Goal: Task Accomplishment & Management: Use online tool/utility

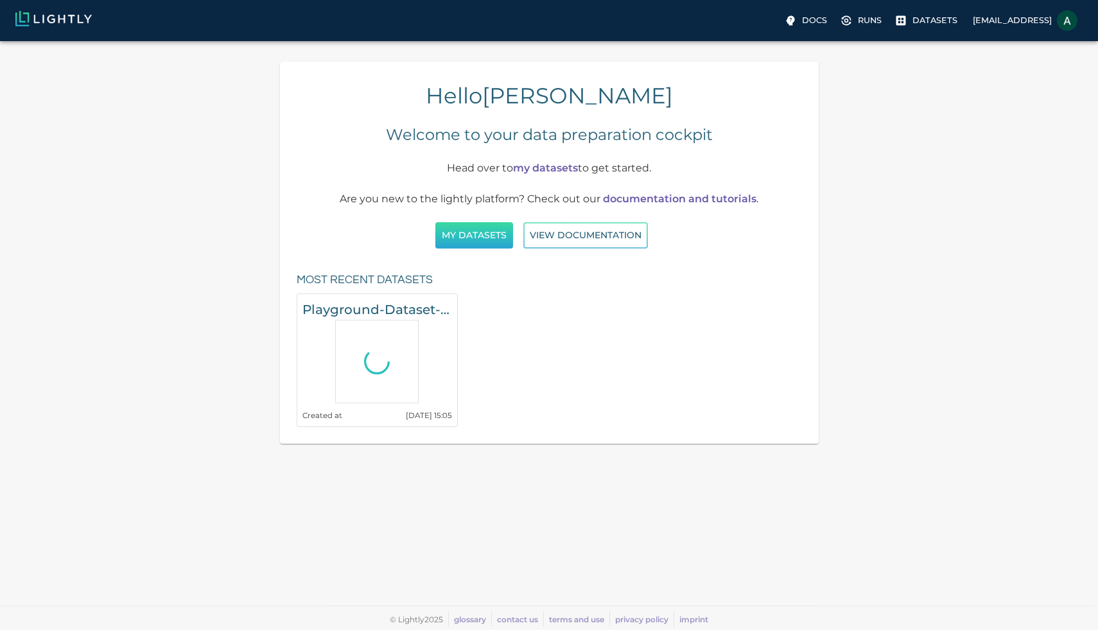
click at [485, 236] on button "My Datasets" at bounding box center [474, 235] width 78 height 26
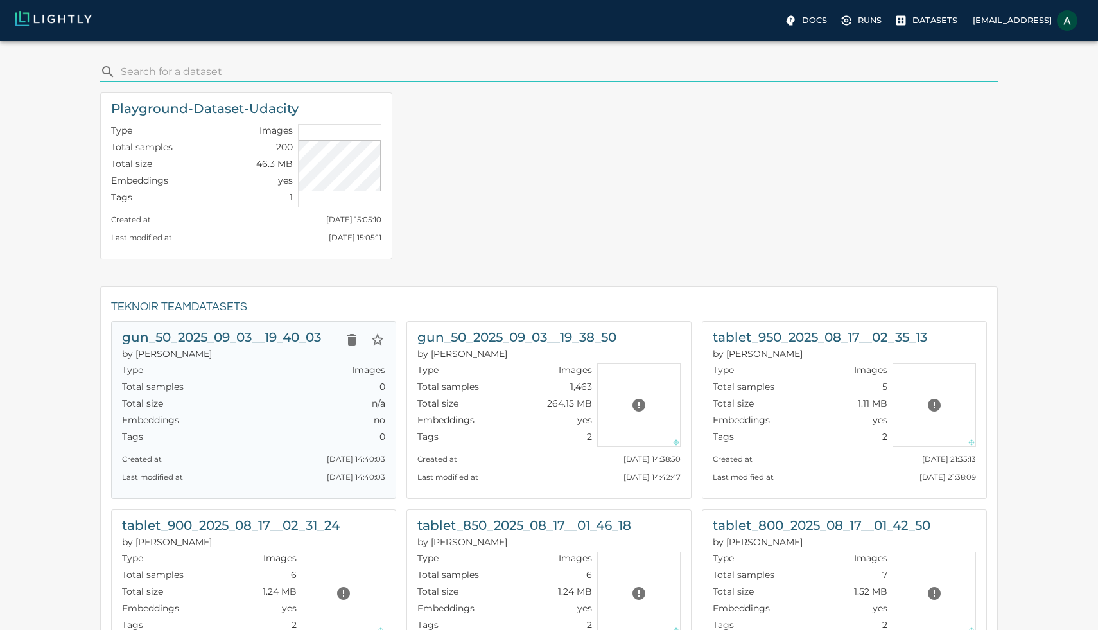
click at [309, 346] on h6 "gun_50_2025_09_03__19_40_03" at bounding box center [221, 337] width 199 height 21
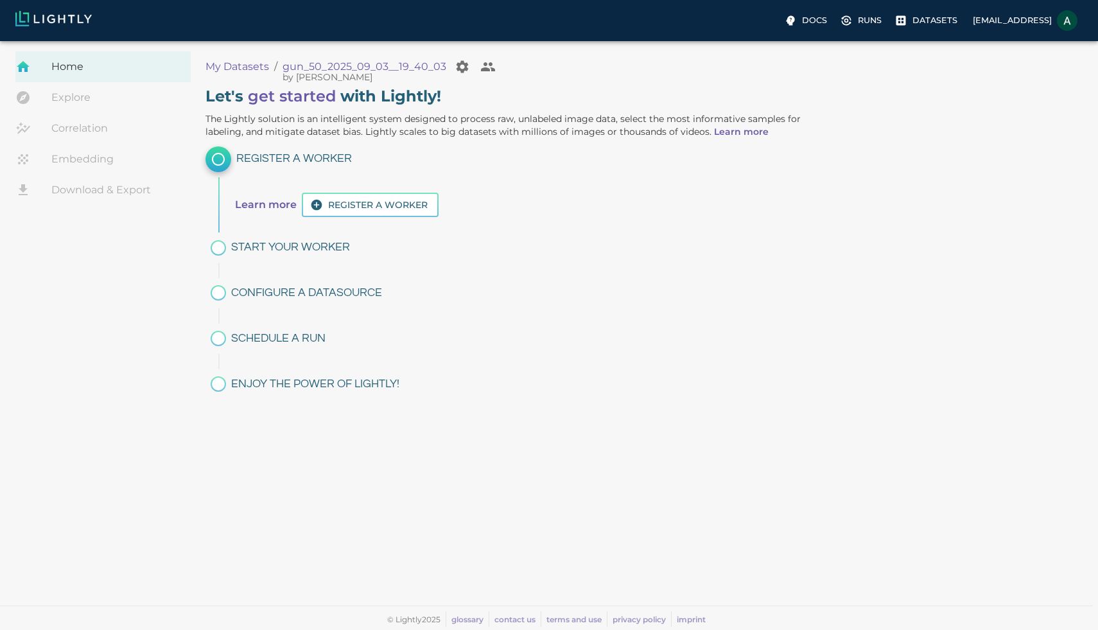
click at [106, 128] on link "Correlation" at bounding box center [102, 128] width 175 height 31
click at [96, 159] on link "Embedding" at bounding box center [102, 159] width 175 height 31
click at [134, 181] on link "Download & Export" at bounding box center [102, 190] width 175 height 31
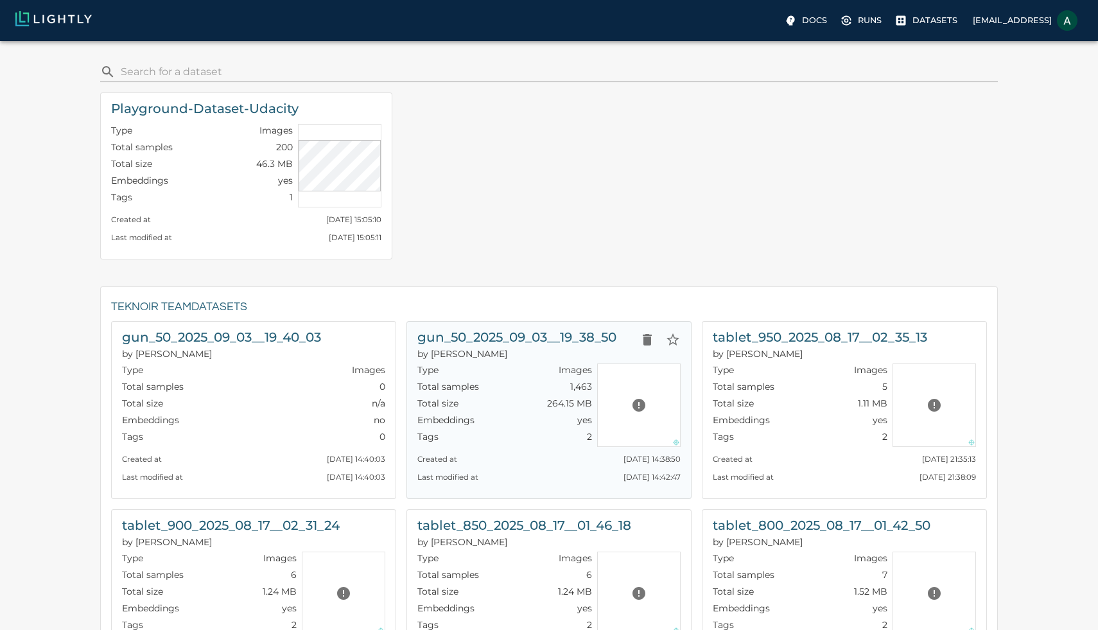
click at [563, 349] on p "by Chip" at bounding box center [516, 353] width 199 height 13
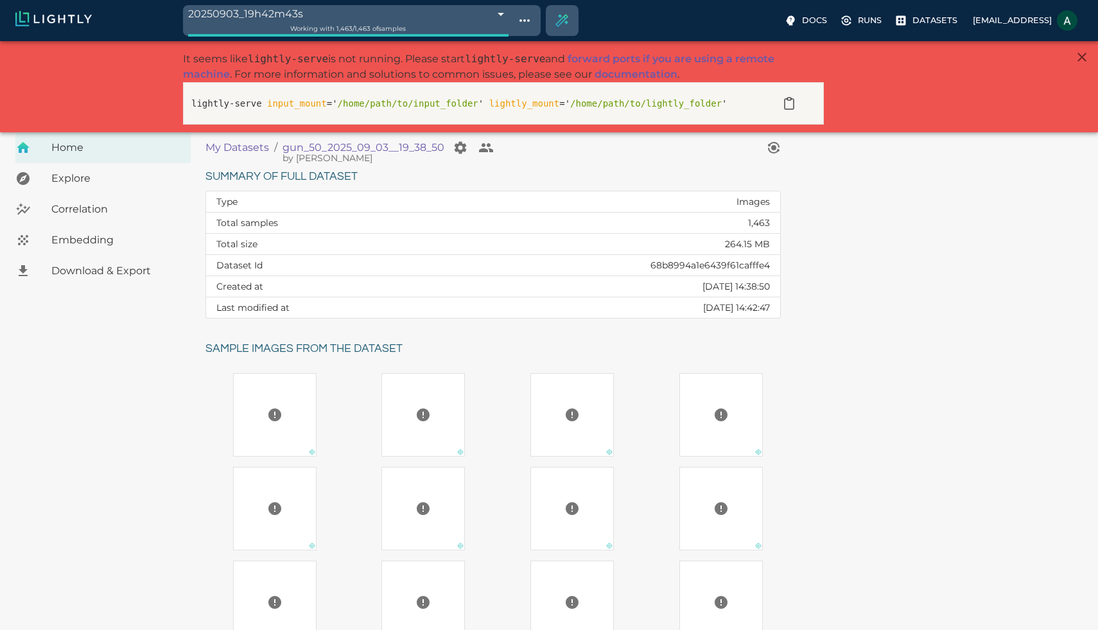
click at [160, 272] on span "Download & Export" at bounding box center [115, 270] width 129 height 15
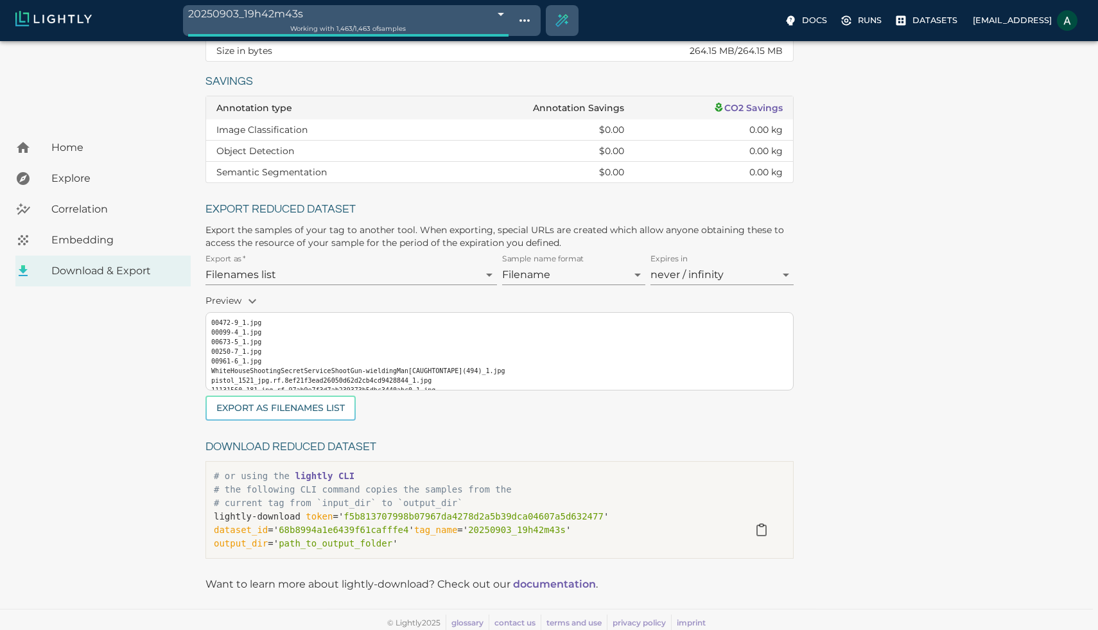
scroll to position [206, 0]
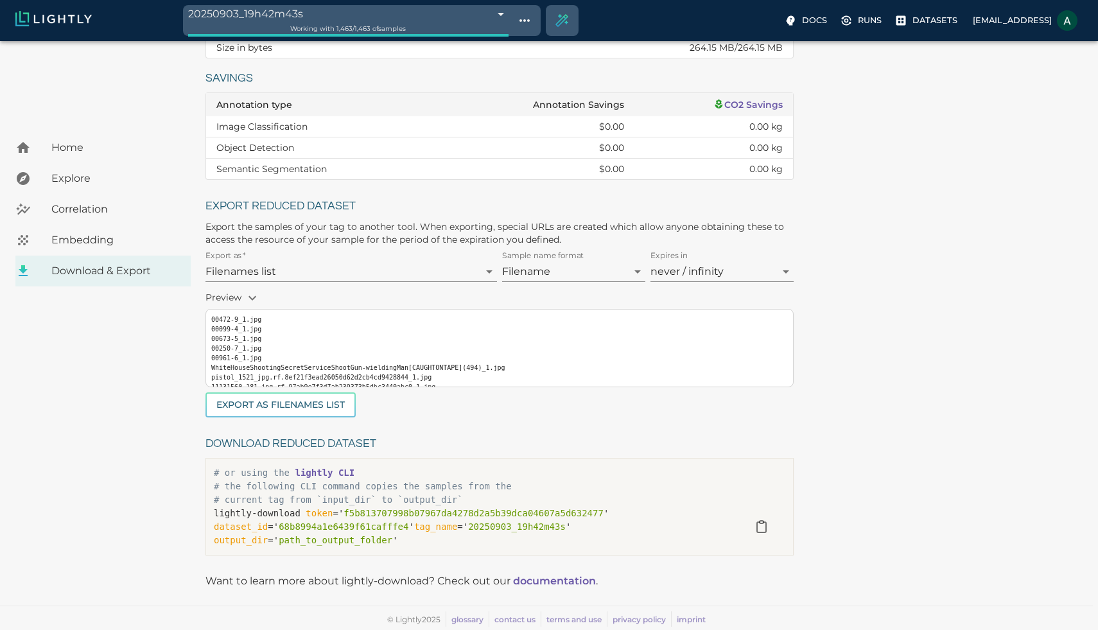
click at [394, 525] on span "68b8994a1e6439f61cafffe4" at bounding box center [344, 526] width 130 height 10
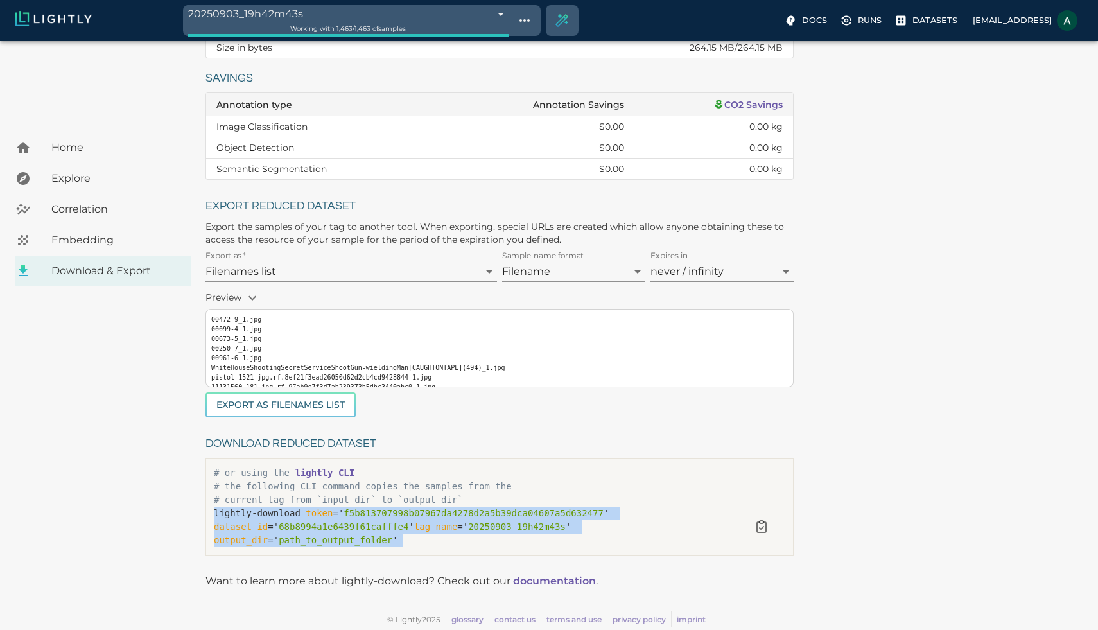
click at [394, 525] on span "68b8994a1e6439f61cafffe4" at bounding box center [344, 526] width 130 height 10
click at [400, 536] on p "lightly-download token =' f5b813707998b07967da4278d2a5b39dca04607a5d632477 ' da…" at bounding box center [476, 527] width 524 height 40
click at [389, 541] on span "path_to_output_folder" at bounding box center [336, 540] width 114 height 10
click at [389, 543] on span "path_to_output_folder" at bounding box center [336, 540] width 114 height 10
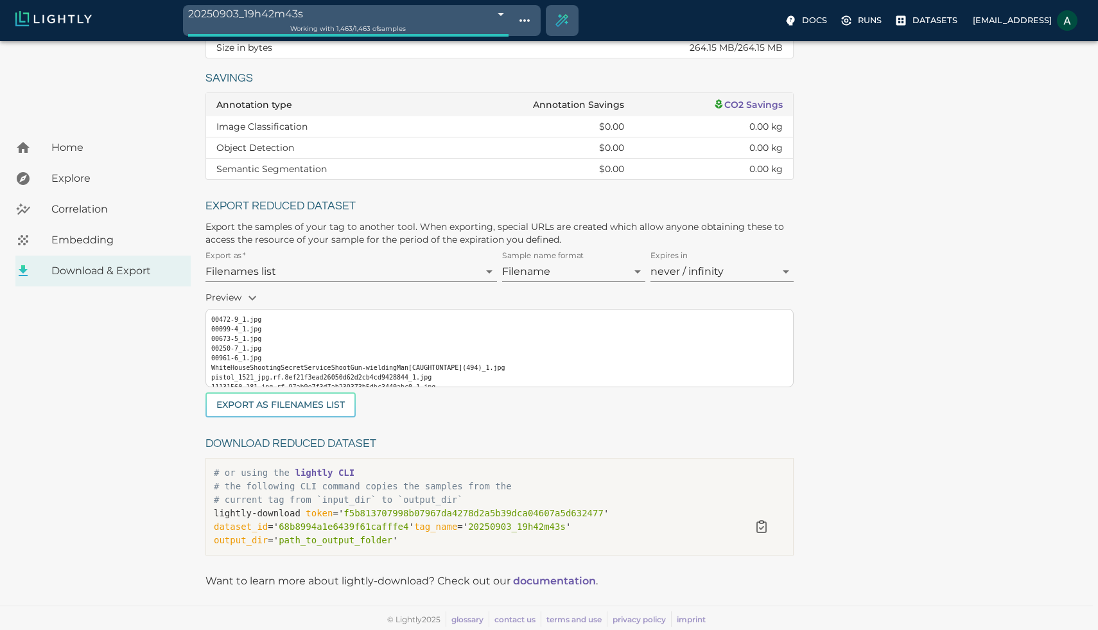
click at [378, 542] on span "path_to_output_folder" at bounding box center [336, 540] width 114 height 10
click at [387, 543] on span "path_to_output_folder" at bounding box center [336, 540] width 114 height 10
click at [400, 543] on p "lightly-download token =' f5b813707998b07967da4278d2a5b39dca04607a5d632477 ' da…" at bounding box center [476, 527] width 524 height 40
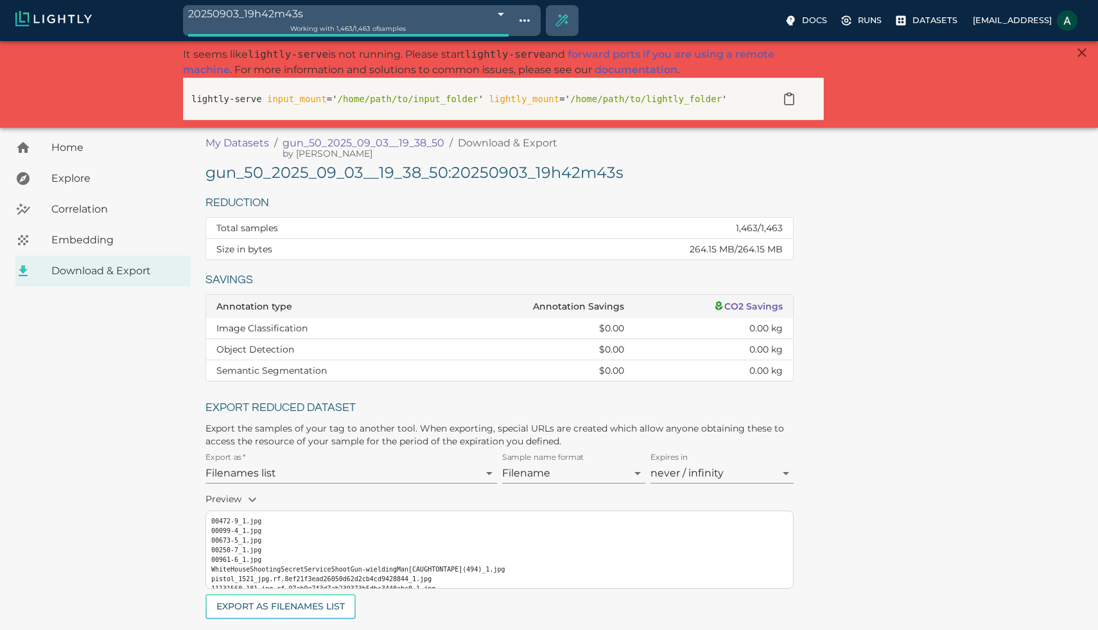
scroll to position [0, 0]
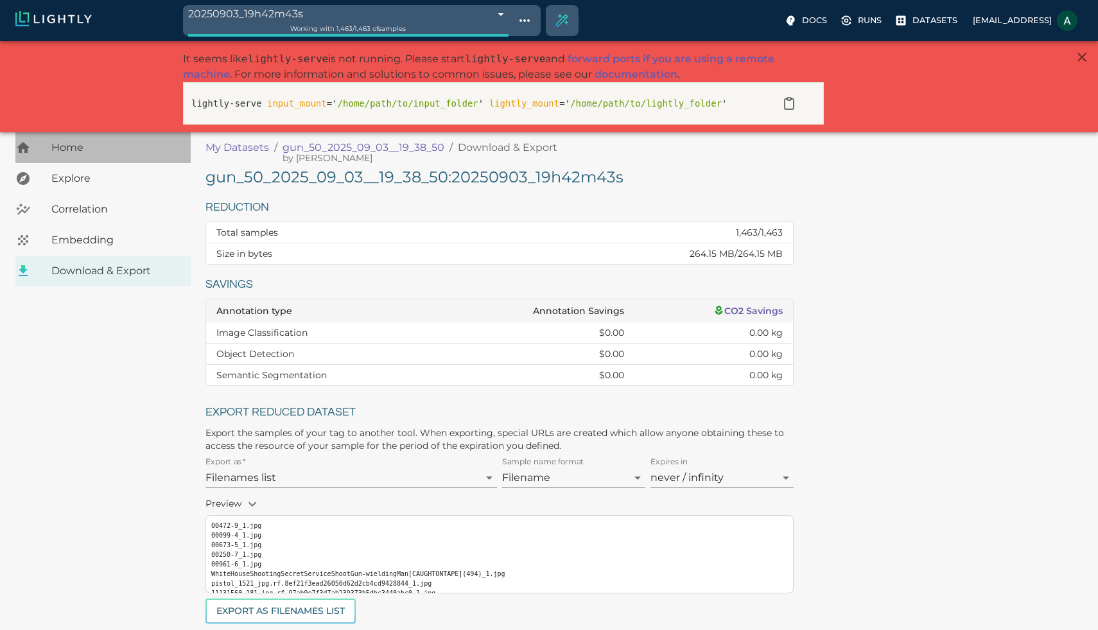
click at [113, 155] on div "Home" at bounding box center [102, 147] width 175 height 31
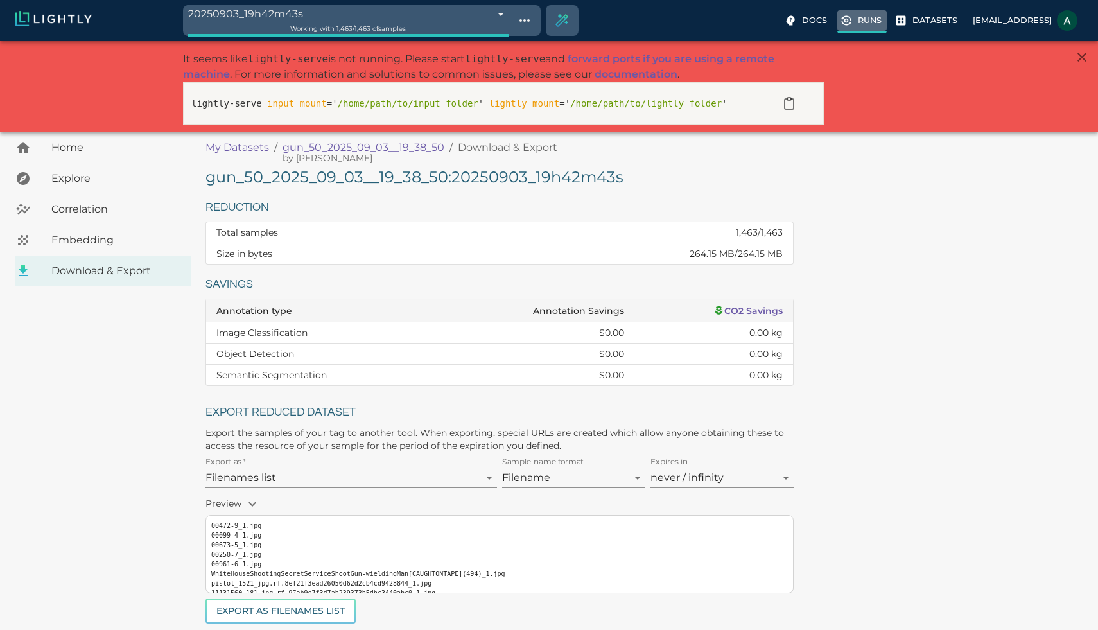
click at [858, 19] on p "Runs" at bounding box center [870, 20] width 24 height 12
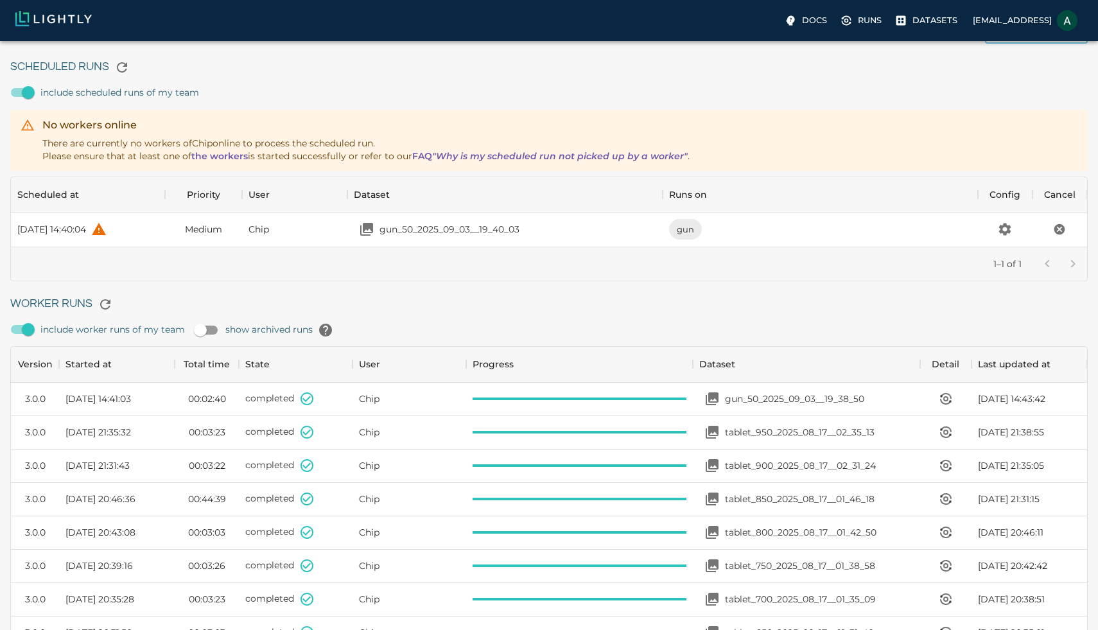
scroll to position [53, 0]
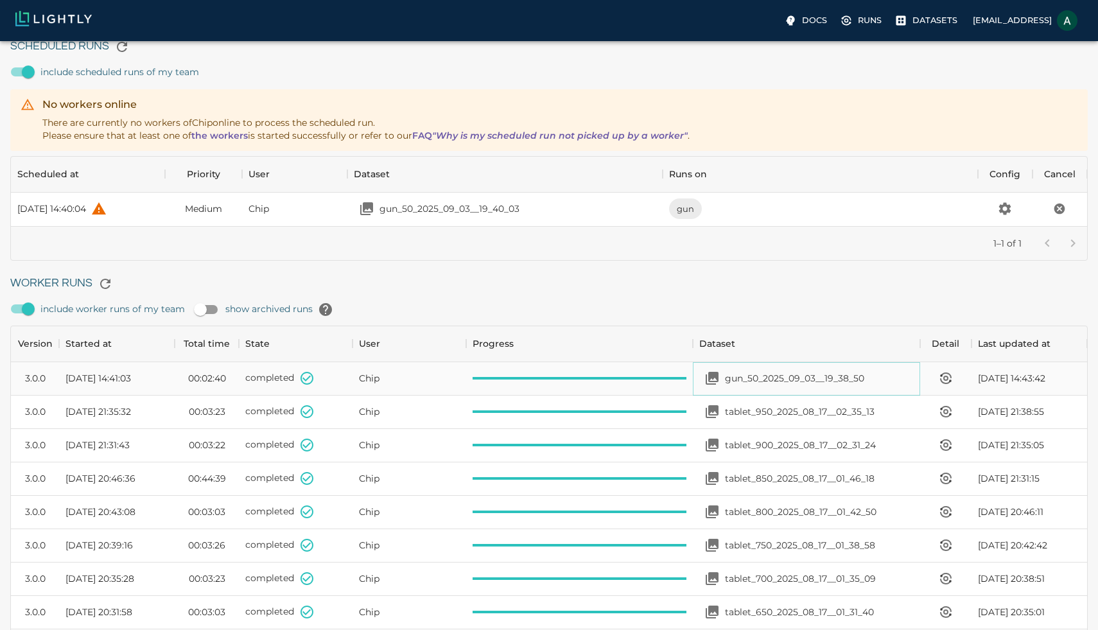
click at [798, 387] on div "gun_50_2025_09_03__19_38_50" at bounding box center [781, 378] width 165 height 26
click at [944, 379] on icon "View worker run detail" at bounding box center [946, 378] width 4 height 4
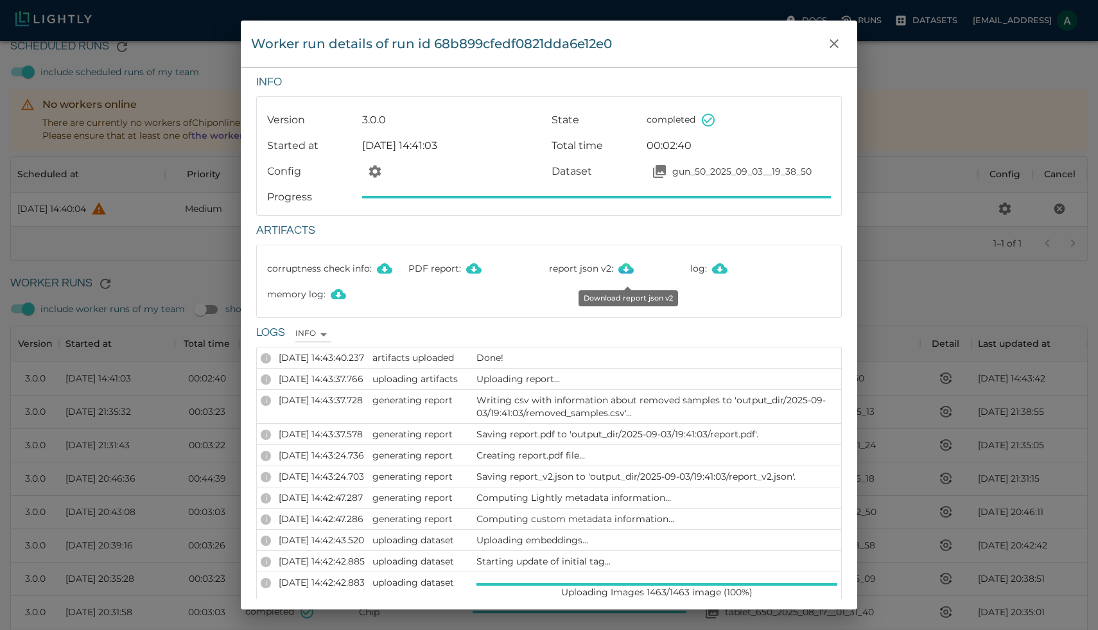
click at [628, 272] on icon "Download report json v2" at bounding box center [625, 268] width 15 height 10
click at [836, 42] on icon "close" at bounding box center [833, 43] width 9 height 9
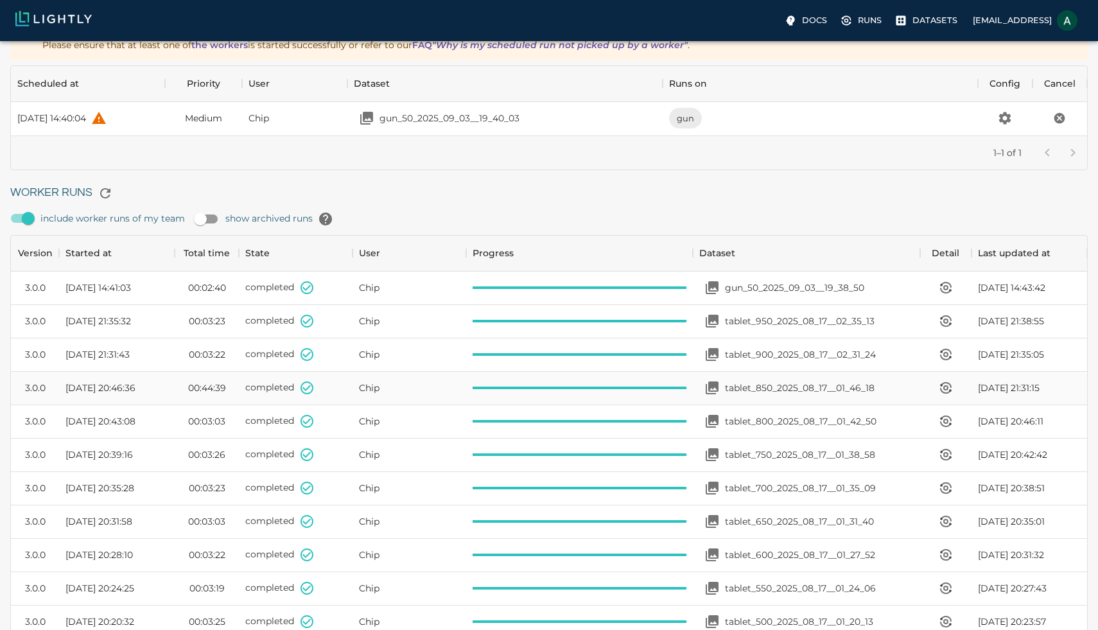
scroll to position [171, 0]
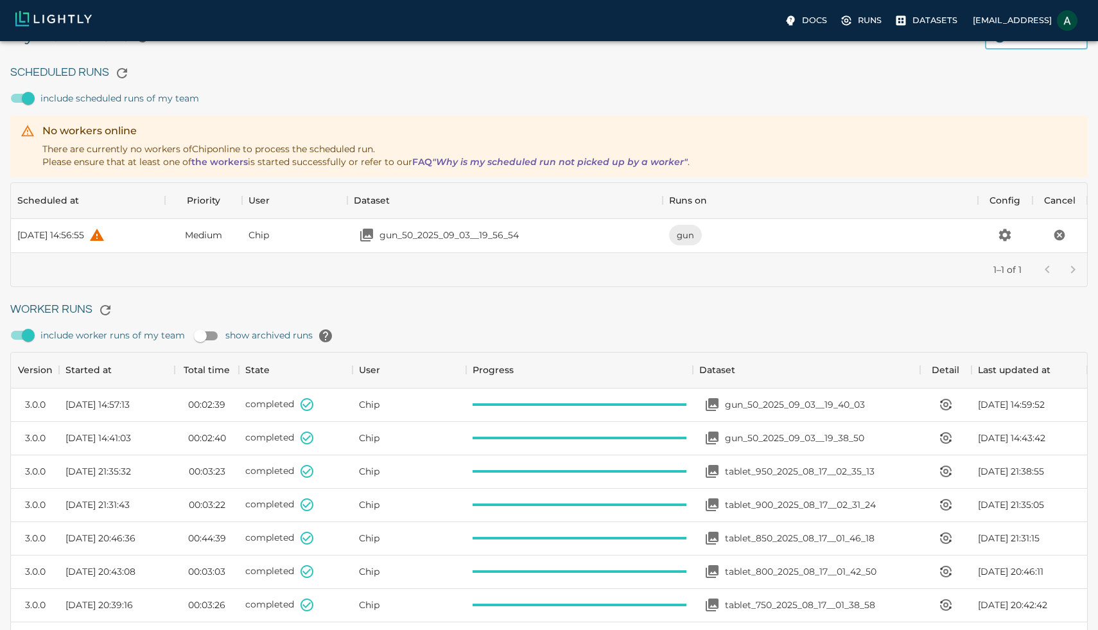
scroll to position [37, 0]
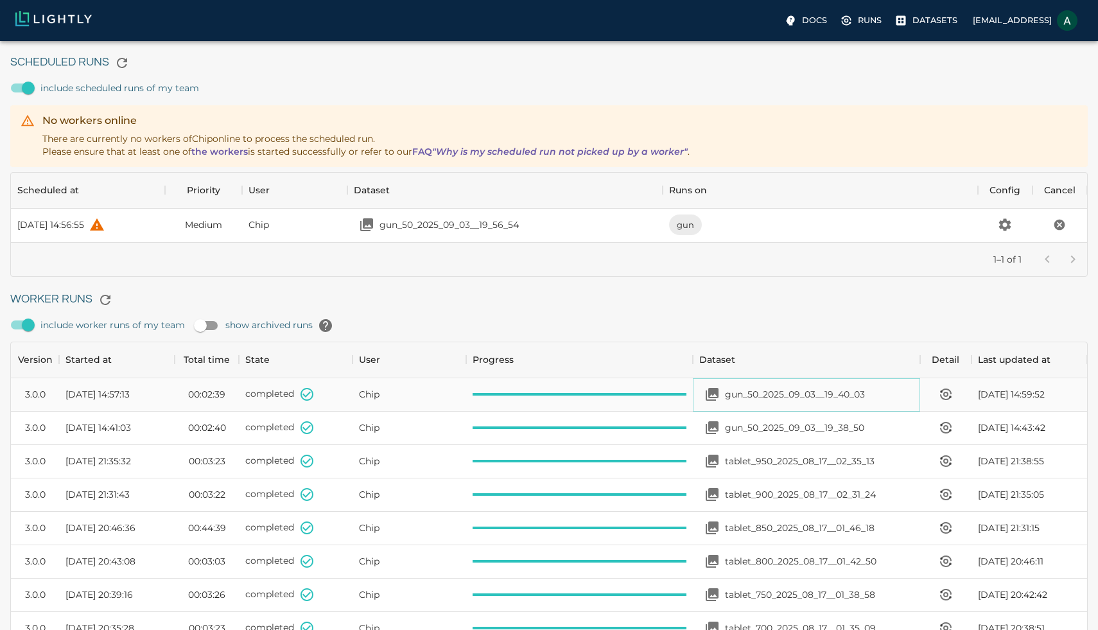
click at [763, 394] on p "gun_50_2025_09_03__19_40_03" at bounding box center [795, 394] width 140 height 13
click at [955, 391] on button "View worker run detail" at bounding box center [946, 394] width 26 height 26
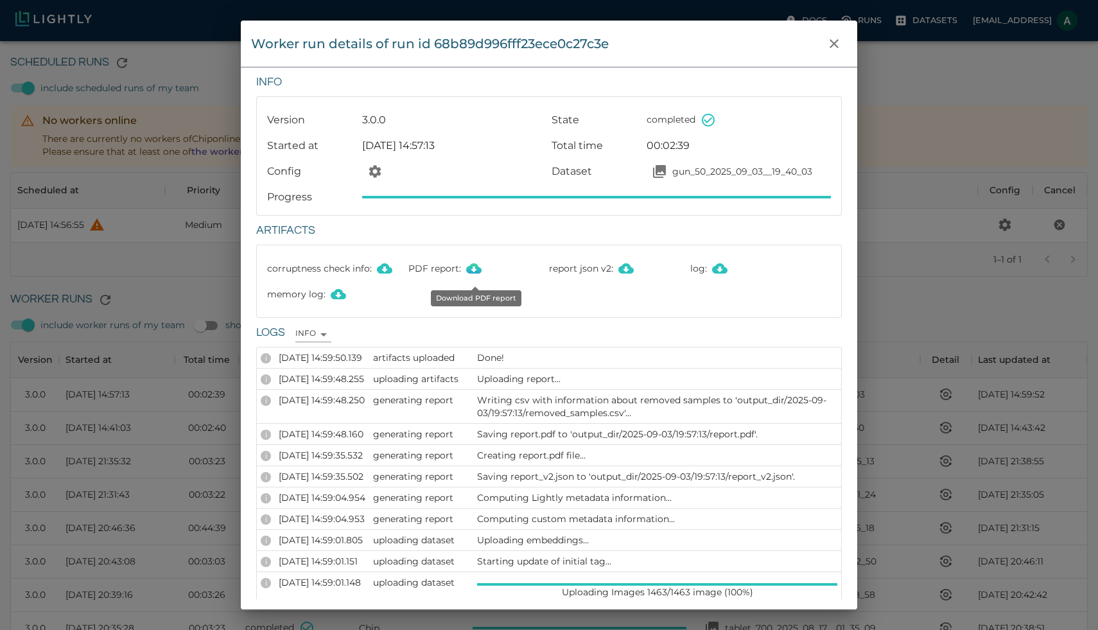
click at [474, 266] on icon "Download PDF report" at bounding box center [473, 268] width 15 height 10
click at [480, 260] on button "Download PDF report" at bounding box center [474, 269] width 26 height 26
click at [625, 270] on icon "Download report json v2" at bounding box center [625, 268] width 15 height 15
click at [470, 270] on icon "Download PDF report" at bounding box center [473, 268] width 15 height 10
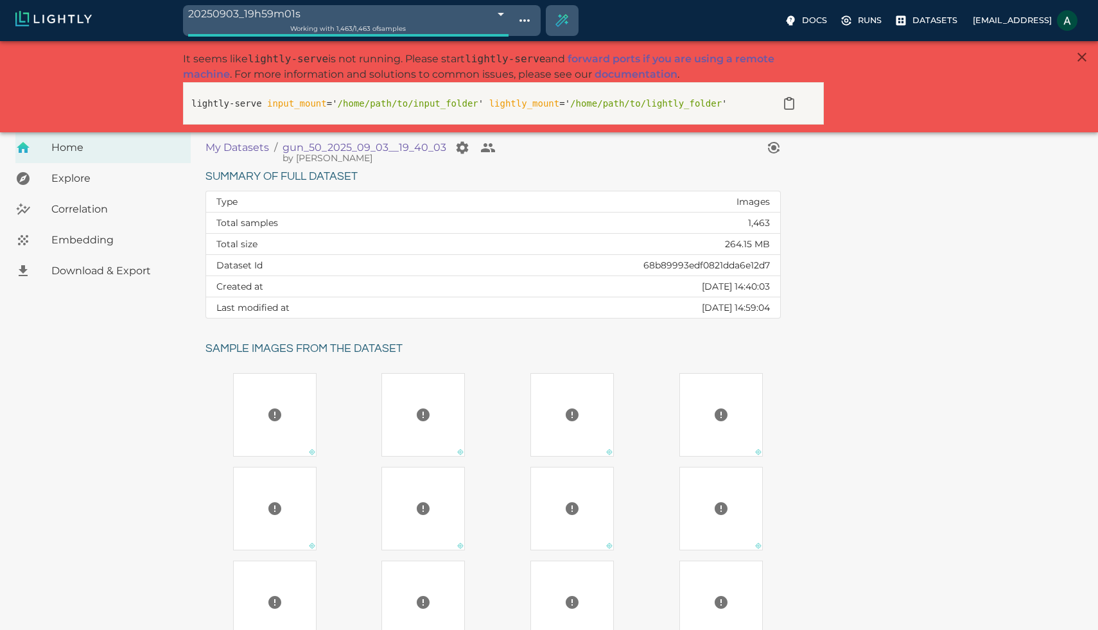
click at [138, 264] on span "Download & Export" at bounding box center [115, 270] width 129 height 15
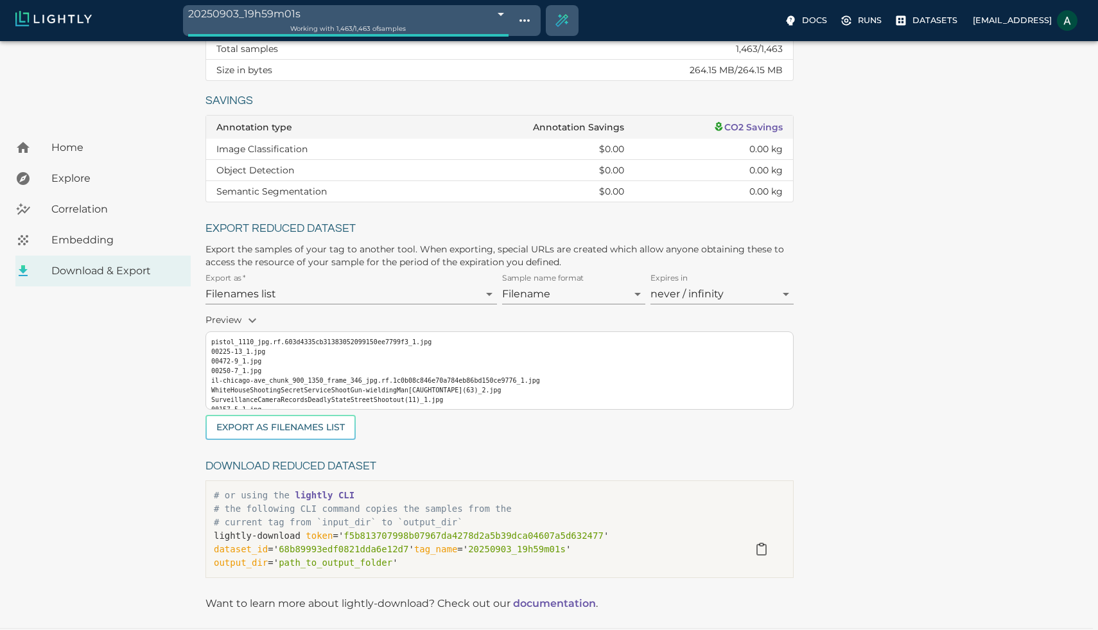
scroll to position [171, 0]
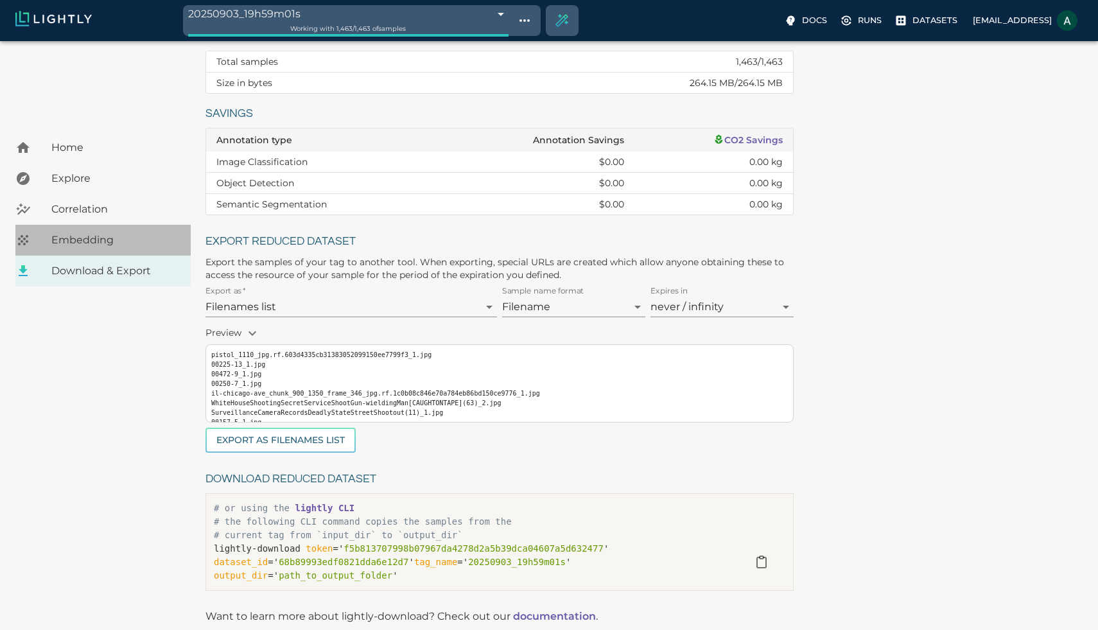
click at [109, 240] on span "Embedding" at bounding box center [115, 239] width 129 height 15
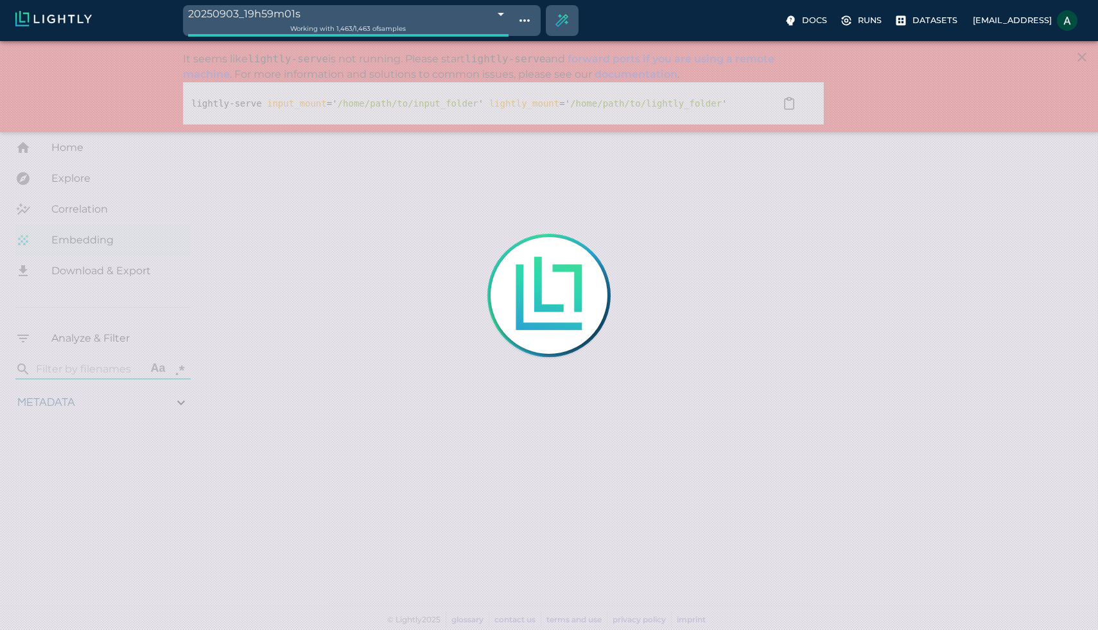
type input "0.808716085678573"
type input "4.81871608567857"
type input "10.0070552825928"
type input "99.8910552825928"
type input "2.1925"
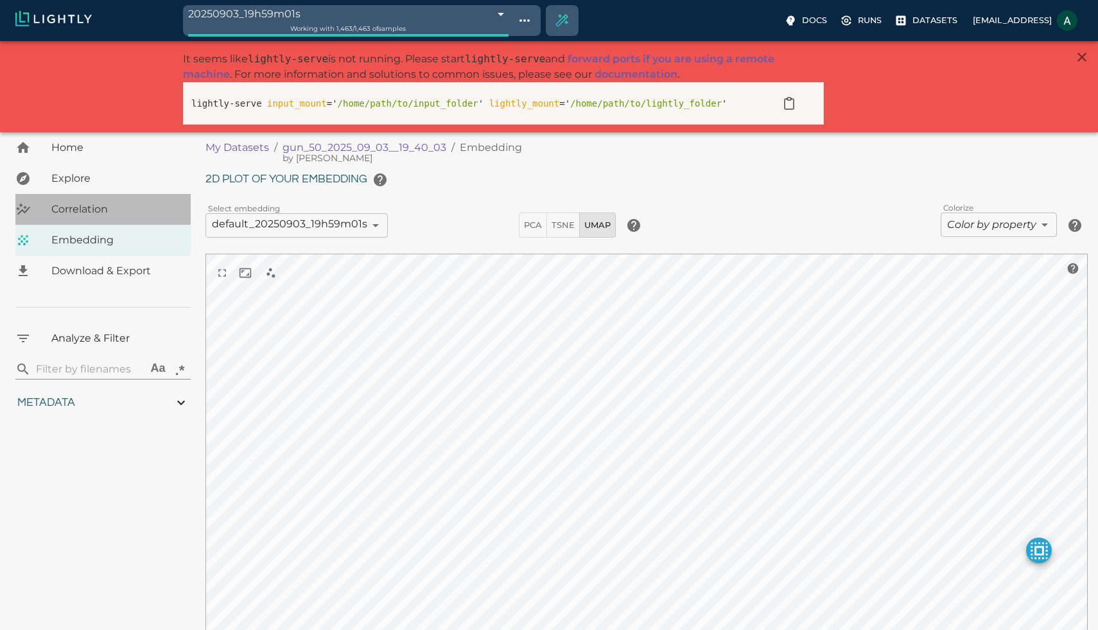
click at [125, 211] on span "Correlation" at bounding box center [115, 209] width 129 height 15
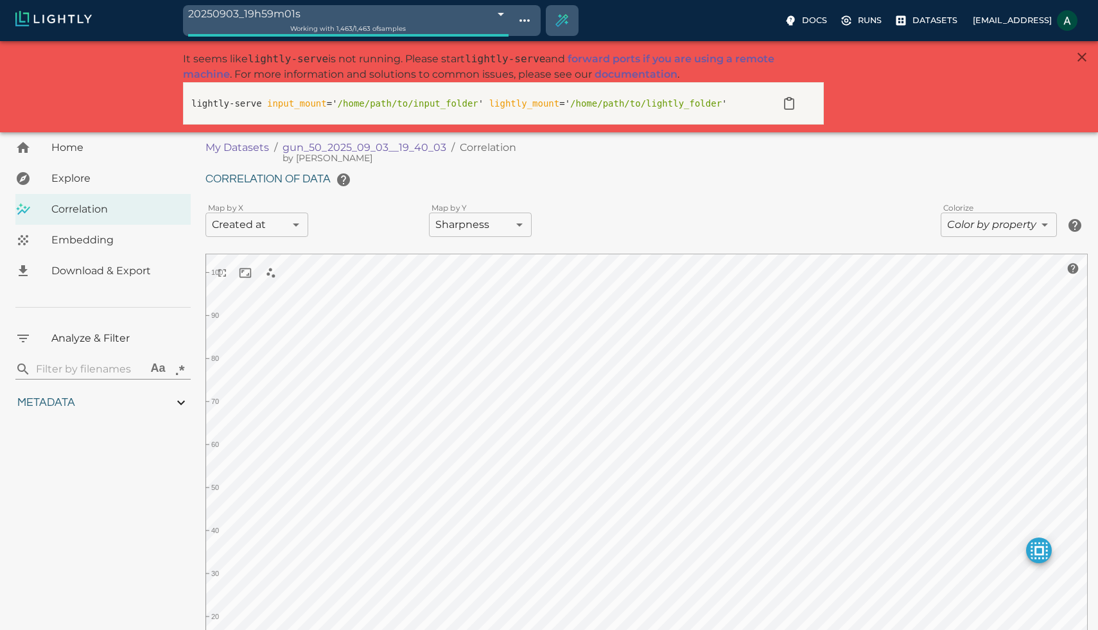
click at [133, 186] on div "Explore" at bounding box center [102, 178] width 175 height 31
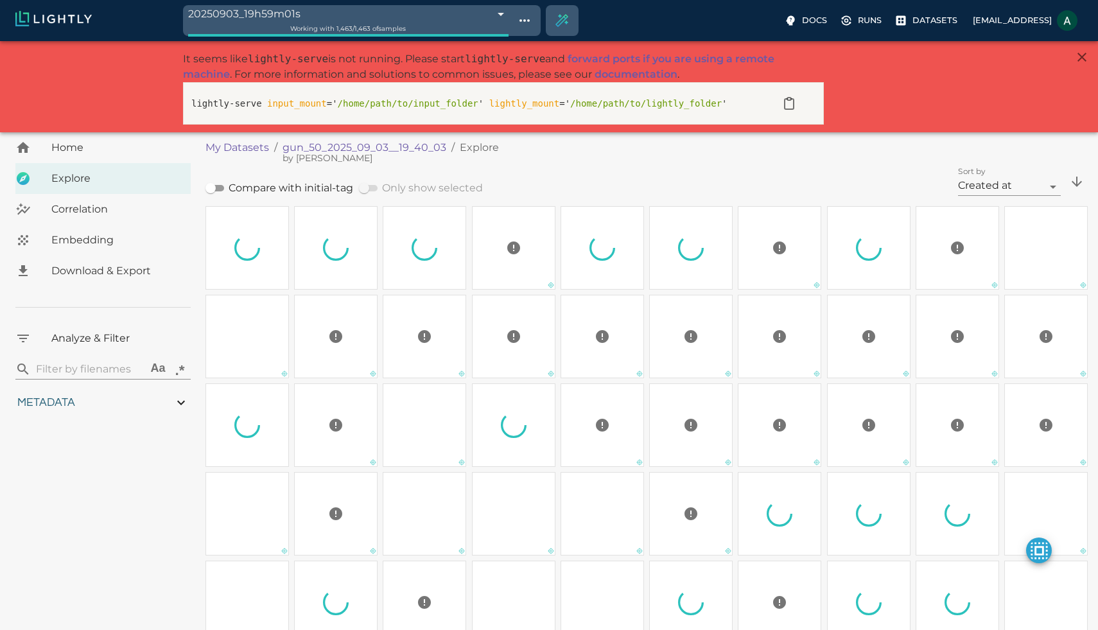
click at [147, 161] on div "Home" at bounding box center [102, 147] width 175 height 31
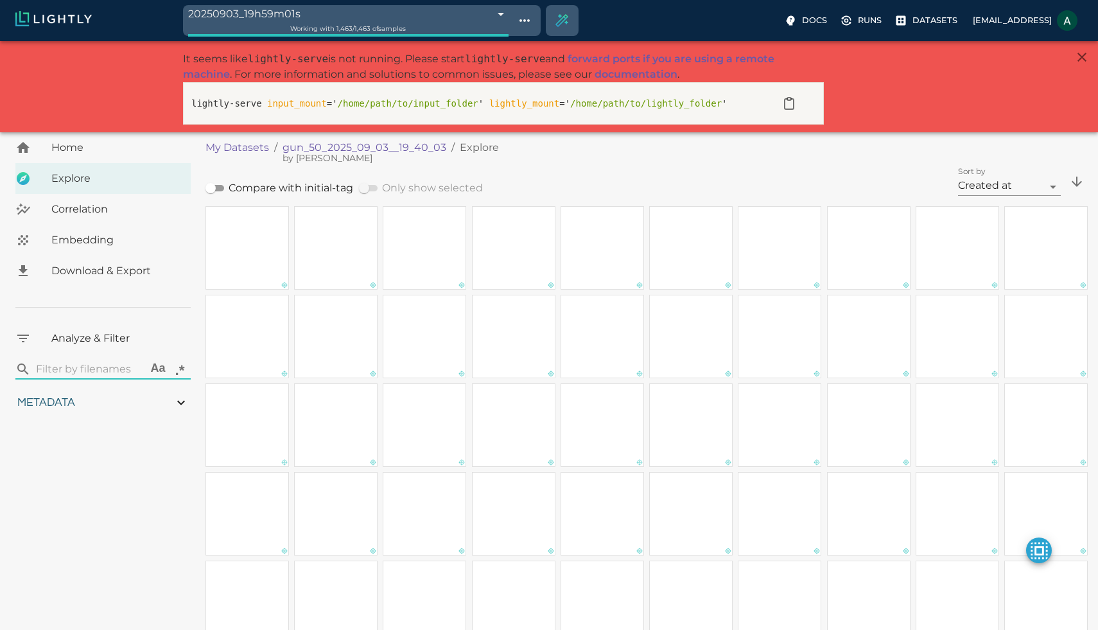
type input "0.808716085678573"
type input "4.81871608567857"
type input "10.0070552825928"
type input "99.8910552825928"
type input "2.1925"
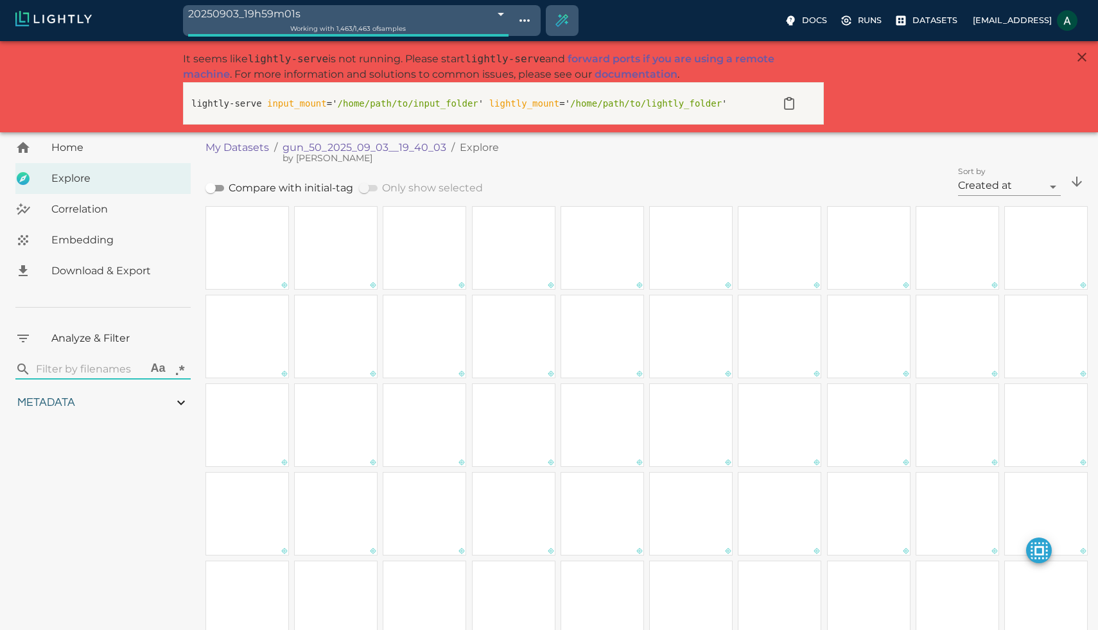
type input "0.808716085678573"
type input "4.81871608567857"
type input "10.0070552825928"
type input "99.8910552825928"
type input "2.1925"
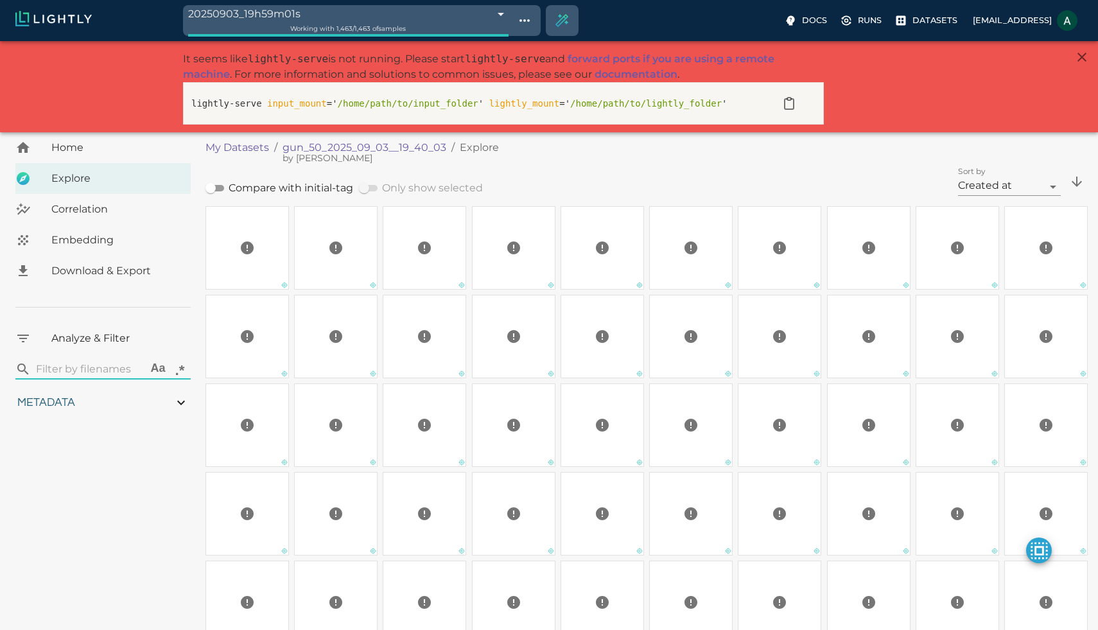
type input "0.808716085678573"
type input "4.81871608567857"
type input "10.0070552825928"
type input "99.8910552825928"
type input "2.1925"
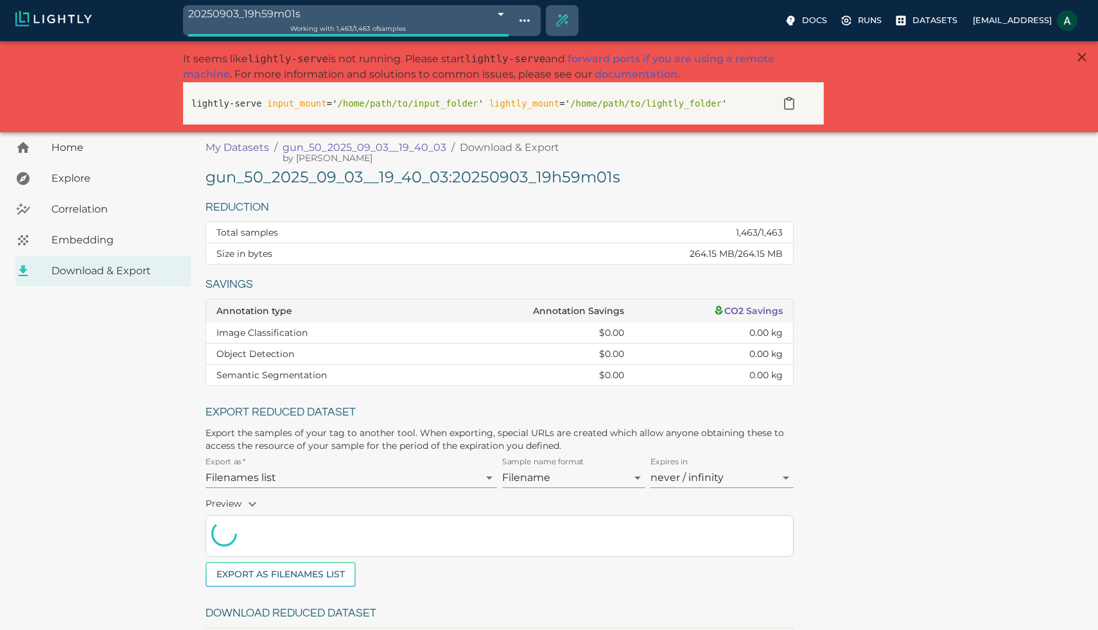
scroll to position [149, 0]
